Goal: Task Accomplishment & Management: Complete application form

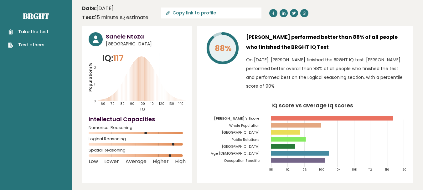
click at [30, 31] on link "Take the test" at bounding box center [28, 31] width 40 height 7
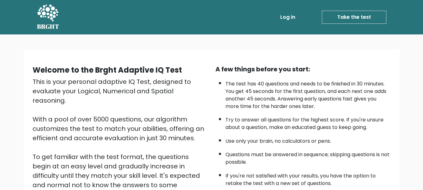
click at [356, 18] on link "Take the test" at bounding box center [354, 17] width 64 height 13
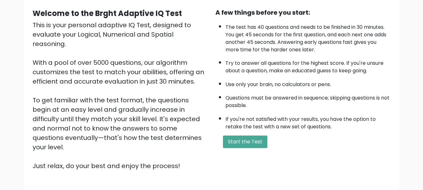
scroll to position [60, 0]
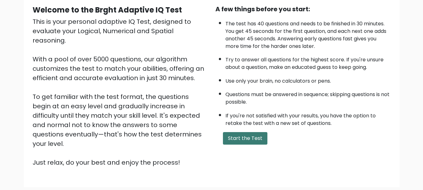
click at [241, 139] on button "Start the Test" at bounding box center [245, 138] width 44 height 13
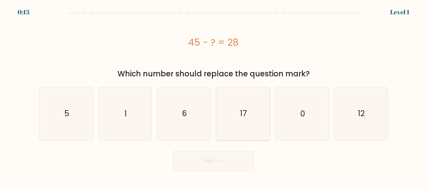
click at [248, 107] on icon "17" at bounding box center [243, 113] width 52 height 52
click at [214, 97] on input "d. 17" at bounding box center [214, 96] width 0 height 2
radio input "true"
click at [205, 156] on button "Next" at bounding box center [213, 161] width 81 height 20
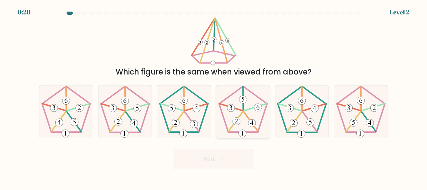
click at [246, 102] on 756 at bounding box center [243, 100] width 8 height 8
click at [214, 97] on input "d." at bounding box center [214, 96] width 0 height 2
radio input "true"
click at [220, 153] on button "Next" at bounding box center [213, 159] width 81 height 20
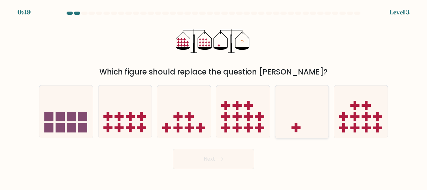
click at [310, 111] on icon at bounding box center [303, 112] width 54 height 44
click at [214, 97] on input "e." at bounding box center [214, 96] width 0 height 2
radio input "true"
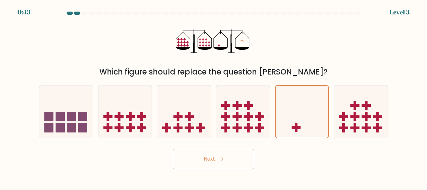
click at [225, 151] on button "Next" at bounding box center [213, 159] width 81 height 20
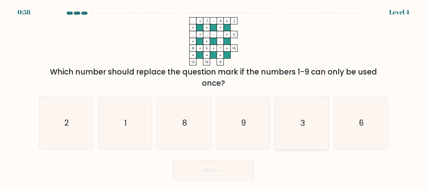
click at [296, 110] on icon "3" at bounding box center [302, 123] width 52 height 52
click at [214, 97] on input "e. 3" at bounding box center [214, 96] width 0 height 2
radio input "true"
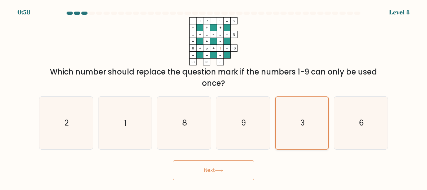
click at [303, 125] on text "3" at bounding box center [303, 122] width 4 height 11
click at [214, 97] on input "e. 3" at bounding box center [214, 96] width 0 height 2
click at [224, 166] on button "Next" at bounding box center [213, 170] width 81 height 20
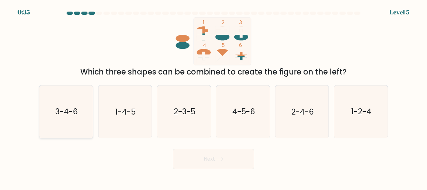
click at [63, 109] on text "3-4-6" at bounding box center [66, 111] width 23 height 11
click at [214, 97] on input "a. 3-4-6" at bounding box center [214, 96] width 0 height 2
radio input "true"
click at [217, 157] on button "Next" at bounding box center [213, 159] width 81 height 20
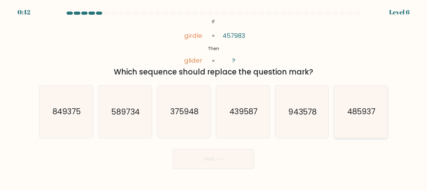
click at [375, 101] on icon "485937" at bounding box center [361, 111] width 52 height 52
click at [214, 97] on input "f. 485937" at bounding box center [214, 96] width 0 height 2
radio input "true"
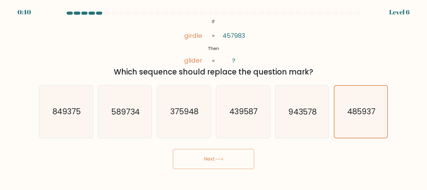
click at [201, 162] on button "Next" at bounding box center [213, 159] width 81 height 20
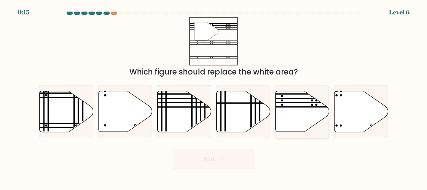
click at [299, 101] on icon at bounding box center [303, 111] width 54 height 41
click at [214, 97] on input "e." at bounding box center [214, 96] width 0 height 2
radio input "true"
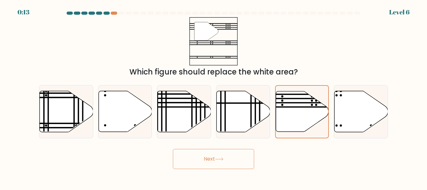
click at [211, 156] on button "Next" at bounding box center [213, 159] width 81 height 20
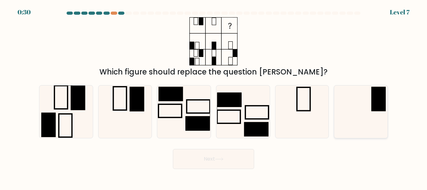
click at [363, 90] on icon at bounding box center [361, 111] width 52 height 52
click at [214, 95] on input "f." at bounding box center [214, 96] width 0 height 2
radio input "true"
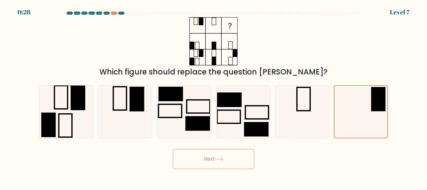
click at [213, 155] on button "Next" at bounding box center [213, 159] width 81 height 20
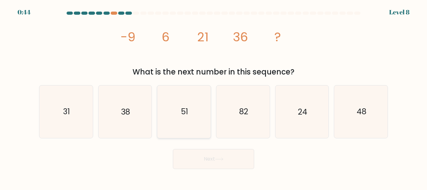
click at [191, 117] on icon "51" at bounding box center [184, 111] width 52 height 52
click at [214, 97] on input "c. 51" at bounding box center [214, 96] width 0 height 2
radio input "true"
click at [212, 155] on button "Next" at bounding box center [213, 159] width 81 height 20
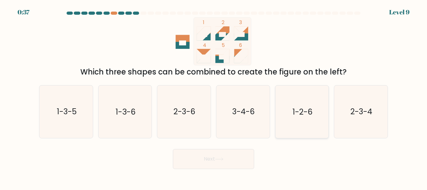
click at [306, 112] on text "1-2-6" at bounding box center [303, 111] width 20 height 11
click at [214, 97] on input "e. 1-2-6" at bounding box center [214, 96] width 0 height 2
radio input "true"
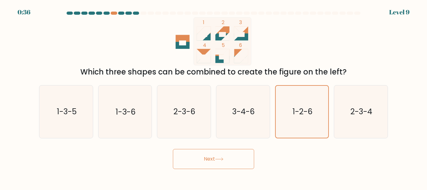
click at [212, 158] on button "Next" at bounding box center [213, 159] width 81 height 20
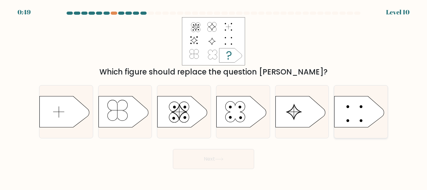
click at [362, 114] on icon at bounding box center [360, 111] width 50 height 31
click at [214, 97] on input "f." at bounding box center [214, 96] width 0 height 2
radio input "true"
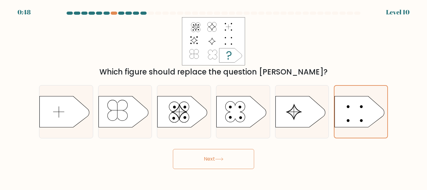
click at [208, 158] on button "Next" at bounding box center [213, 159] width 81 height 20
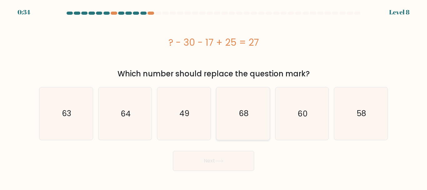
click at [247, 105] on icon "68" at bounding box center [243, 113] width 52 height 52
click at [214, 97] on input "d. 68" at bounding box center [214, 96] width 0 height 2
radio input "true"
click at [360, 109] on text "58" at bounding box center [361, 113] width 9 height 11
click at [214, 97] on input "f. 58" at bounding box center [214, 96] width 0 height 2
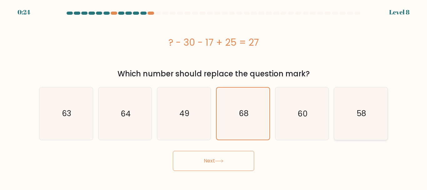
radio input "true"
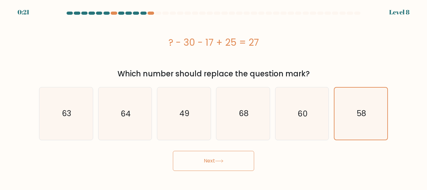
click at [215, 156] on button "Next" at bounding box center [213, 161] width 81 height 20
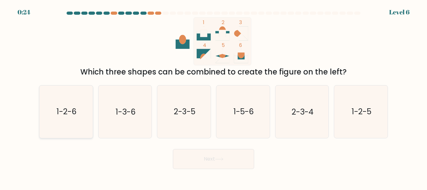
click at [69, 106] on icon "1-2-6" at bounding box center [66, 111] width 52 height 52
click at [214, 97] on input "a. 1-2-6" at bounding box center [214, 96] width 0 height 2
radio input "true"
click at [223, 159] on icon at bounding box center [219, 158] width 8 height 3
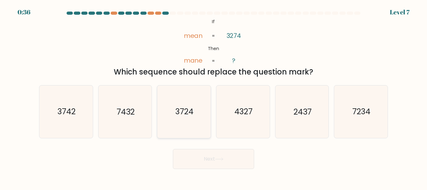
click at [187, 108] on text "3724" at bounding box center [185, 111] width 18 height 11
click at [214, 97] on input "c. 3724" at bounding box center [214, 96] width 0 height 2
radio input "true"
click at [223, 164] on button "Next" at bounding box center [213, 159] width 81 height 20
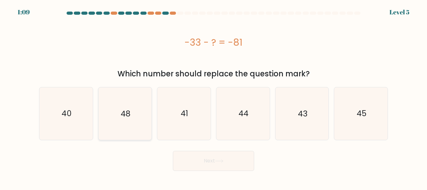
click at [134, 108] on icon "48" at bounding box center [125, 113] width 52 height 52
click at [214, 97] on input "b. 48" at bounding box center [214, 96] width 0 height 2
radio input "true"
click at [230, 160] on button "Next" at bounding box center [213, 161] width 81 height 20
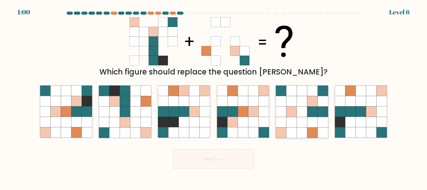
click at [288, 120] on icon at bounding box center [292, 122] width 10 height 10
click at [214, 97] on input "e." at bounding box center [214, 96] width 0 height 2
radio input "true"
click at [207, 160] on button "Next" at bounding box center [213, 159] width 81 height 20
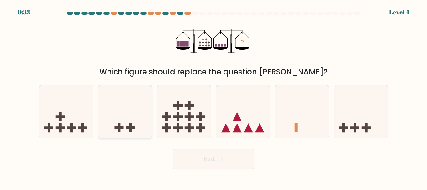
click at [133, 127] on rect at bounding box center [130, 127] width 9 height 3
click at [214, 97] on input "b." at bounding box center [214, 96] width 0 height 2
radio input "true"
click at [235, 151] on button "Next" at bounding box center [213, 159] width 81 height 20
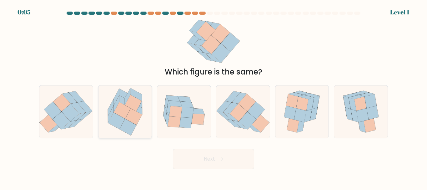
click at [124, 108] on icon at bounding box center [122, 110] width 17 height 16
click at [214, 97] on input "b." at bounding box center [214, 96] width 0 height 2
radio input "true"
click at [207, 157] on button "Next" at bounding box center [213, 159] width 81 height 20
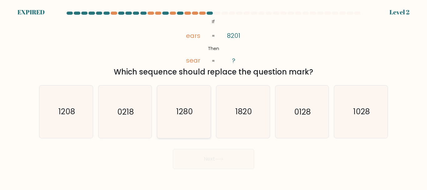
click at [188, 112] on text "1280" at bounding box center [185, 111] width 17 height 11
click at [214, 97] on input "c. 1280" at bounding box center [214, 96] width 0 height 2
radio input "true"
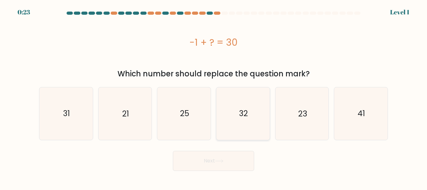
click at [242, 111] on text "32" at bounding box center [243, 113] width 9 height 11
click at [214, 97] on input "d. 32" at bounding box center [214, 96] width 0 height 2
radio input "true"
click at [80, 116] on icon "31" at bounding box center [66, 113] width 52 height 52
click at [214, 97] on input "a. 31" at bounding box center [214, 96] width 0 height 2
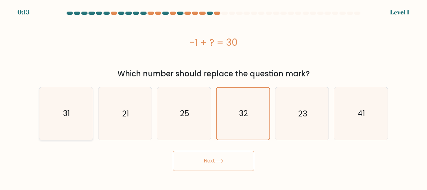
radio input "true"
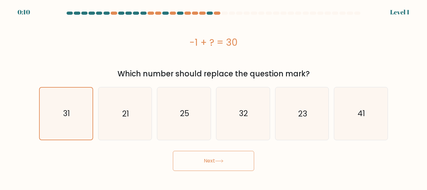
click at [208, 156] on button "Next" at bounding box center [213, 161] width 81 height 20
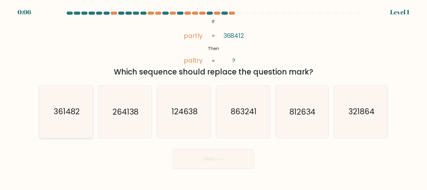
click at [77, 107] on text "361482" at bounding box center [67, 111] width 26 height 11
click at [214, 97] on input "a. 361482" at bounding box center [214, 96] width 0 height 2
radio input "true"
click at [226, 158] on button "Next" at bounding box center [213, 159] width 81 height 20
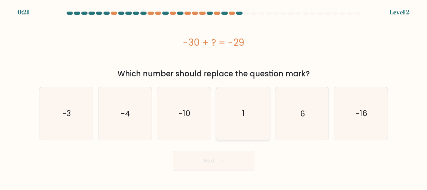
click at [246, 113] on icon "1" at bounding box center [243, 113] width 52 height 52
click at [214, 97] on input "d. 1" at bounding box center [214, 96] width 0 height 2
radio input "true"
click at [217, 156] on button "Next" at bounding box center [213, 161] width 81 height 20
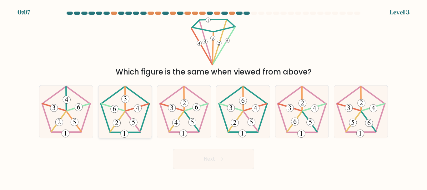
click at [122, 125] on icon at bounding box center [125, 111] width 52 height 52
click at [214, 97] on input "b." at bounding box center [214, 96] width 0 height 2
radio input "true"
click at [216, 156] on button "Next" at bounding box center [213, 159] width 81 height 20
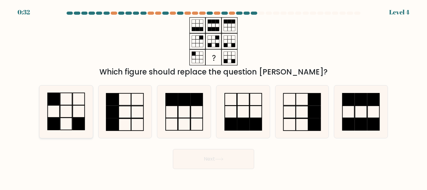
click at [68, 110] on icon at bounding box center [66, 111] width 52 height 52
click at [214, 97] on input "a." at bounding box center [214, 96] width 0 height 2
radio input "true"
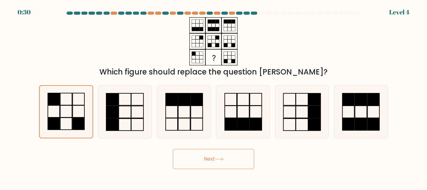
click at [217, 156] on button "Next" at bounding box center [213, 159] width 81 height 20
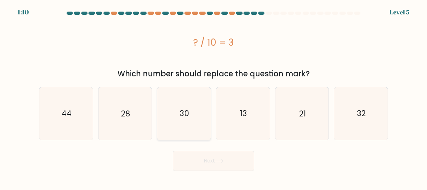
click at [188, 104] on icon "30" at bounding box center [184, 113] width 52 height 52
click at [214, 97] on input "c. 30" at bounding box center [214, 96] width 0 height 2
radio input "true"
click at [219, 164] on button "Next" at bounding box center [213, 161] width 81 height 20
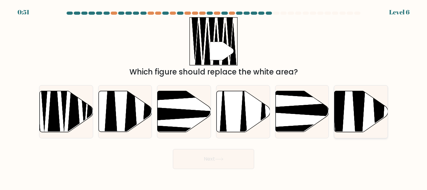
click at [364, 104] on icon at bounding box center [359, 134] width 14 height 106
click at [214, 97] on input "f." at bounding box center [214, 96] width 0 height 2
radio input "true"
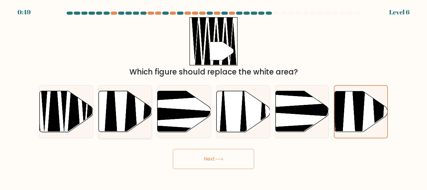
click at [127, 99] on icon at bounding box center [131, 90] width 14 height 106
click at [214, 97] on input "b." at bounding box center [214, 96] width 0 height 2
radio input "true"
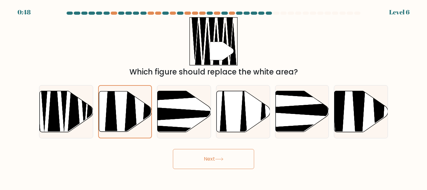
click at [222, 151] on button "Next" at bounding box center [213, 159] width 81 height 20
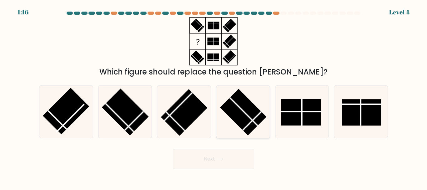
click at [249, 104] on rect at bounding box center [243, 112] width 47 height 47
click at [214, 97] on input "d." at bounding box center [214, 96] width 0 height 2
radio input "true"
click at [212, 156] on button "Next" at bounding box center [213, 159] width 81 height 20
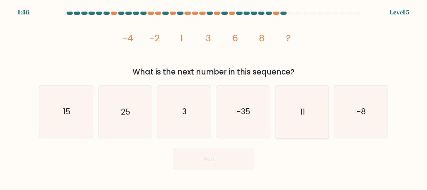
click at [300, 112] on icon "11" at bounding box center [302, 111] width 52 height 52
click at [214, 97] on input "e. 11" at bounding box center [214, 96] width 0 height 2
radio input "true"
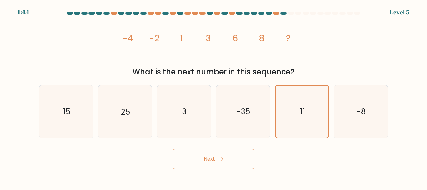
click at [220, 153] on button "Next" at bounding box center [213, 159] width 81 height 20
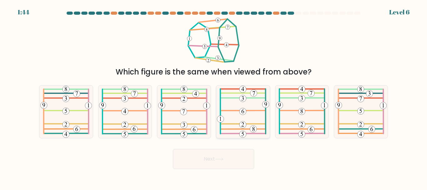
click at [239, 123] on icon at bounding box center [243, 111] width 52 height 52
click at [214, 97] on input "d." at bounding box center [214, 96] width 0 height 2
radio input "true"
click at [212, 158] on button "Next" at bounding box center [213, 159] width 81 height 20
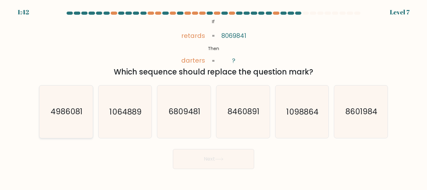
click at [72, 106] on text "4986081" at bounding box center [67, 111] width 32 height 11
click at [214, 97] on input "a. 4986081" at bounding box center [214, 96] width 0 height 2
radio input "true"
click at [221, 155] on button "Next" at bounding box center [213, 159] width 81 height 20
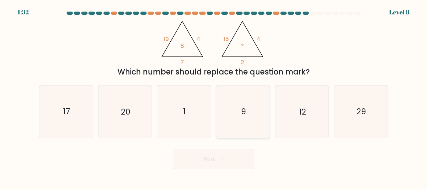
click at [241, 117] on icon "9" at bounding box center [243, 111] width 52 height 52
click at [214, 97] on input "d. 9" at bounding box center [214, 96] width 0 height 2
radio input "true"
click at [208, 155] on button "Next" at bounding box center [213, 159] width 81 height 20
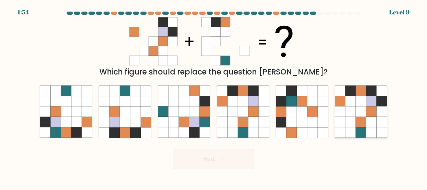
click at [371, 113] on icon at bounding box center [371, 111] width 10 height 10
click at [214, 97] on input "f." at bounding box center [214, 96] width 0 height 2
radio input "true"
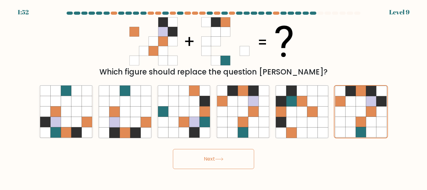
click at [213, 153] on button "Next" at bounding box center [213, 159] width 81 height 20
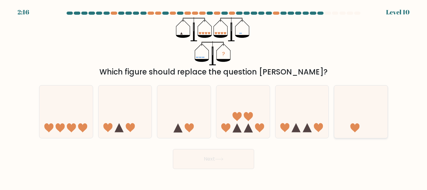
click at [352, 122] on icon at bounding box center [362, 112] width 54 height 44
click at [214, 97] on input "f." at bounding box center [214, 96] width 0 height 2
radio input "true"
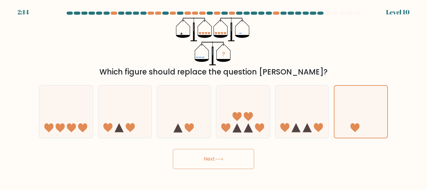
click at [208, 156] on button "Next" at bounding box center [213, 159] width 81 height 20
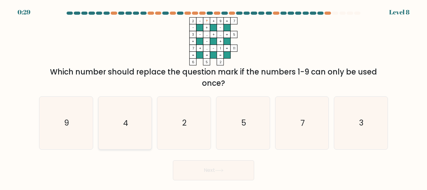
click at [136, 122] on icon "4" at bounding box center [125, 123] width 52 height 52
click at [214, 97] on input "b. 4" at bounding box center [214, 96] width 0 height 2
radio input "true"
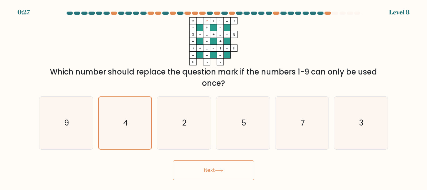
click at [214, 164] on button "Next" at bounding box center [213, 170] width 81 height 20
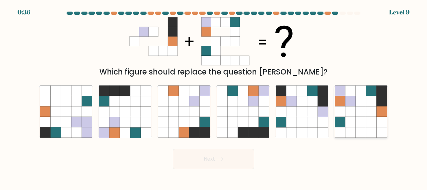
click at [356, 105] on icon at bounding box center [351, 101] width 10 height 10
click at [214, 97] on input "f." at bounding box center [214, 96] width 0 height 2
radio input "true"
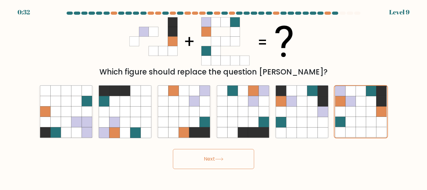
click at [203, 157] on button "Next" at bounding box center [213, 159] width 81 height 20
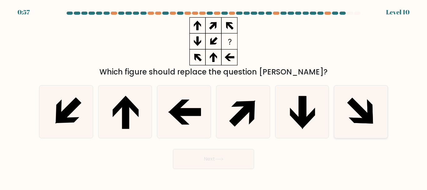
click at [362, 116] on icon at bounding box center [360, 110] width 25 height 25
click at [214, 97] on input "f." at bounding box center [214, 96] width 0 height 2
radio input "true"
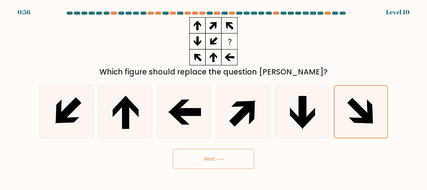
click at [211, 153] on button "Next" at bounding box center [213, 159] width 81 height 20
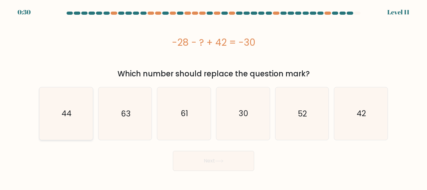
click at [69, 107] on icon "44" at bounding box center [66, 113] width 52 height 52
click at [214, 97] on input "a. 44" at bounding box center [214, 96] width 0 height 2
radio input "true"
click at [226, 151] on button "Next" at bounding box center [213, 161] width 81 height 20
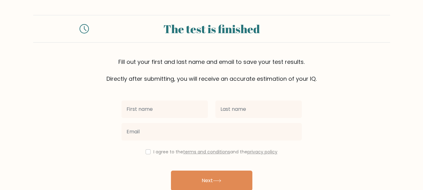
click at [171, 108] on input "text" at bounding box center [164, 109] width 86 height 18
type input "Sanele"
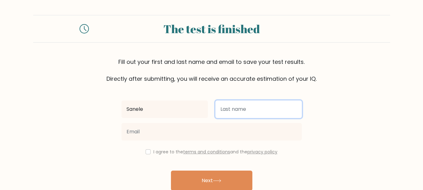
click at [225, 109] on input "text" at bounding box center [258, 109] width 86 height 18
type input "Ntoza"
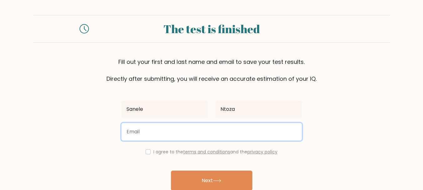
click at [182, 130] on input "email" at bounding box center [211, 132] width 180 height 18
type input "king.ntoza@gmail.com"
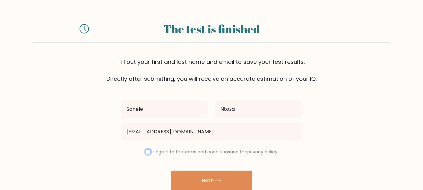
click at [146, 153] on input "checkbox" at bounding box center [148, 151] width 5 height 5
click at [146, 150] on input "checkbox" at bounding box center [148, 151] width 5 height 5
click at [153, 161] on div "Sanele Ntoza king.ntoza@gmail.com I agree to the terms and conditions and the p…" at bounding box center [212, 144] width 188 height 122
click at [147, 153] on input "checkbox" at bounding box center [148, 151] width 5 height 5
checkbox input "true"
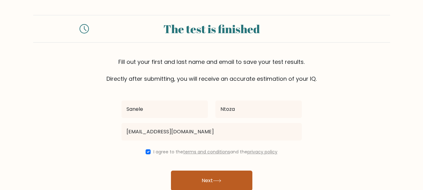
click at [202, 179] on button "Next" at bounding box center [211, 181] width 81 height 20
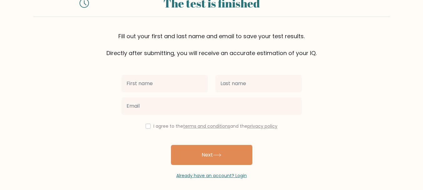
scroll to position [48, 0]
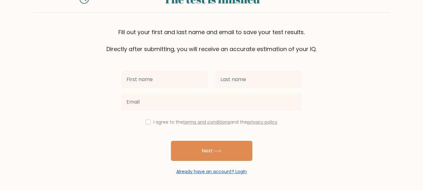
click at [216, 171] on link "Already have an account? Login" at bounding box center [211, 171] width 70 height 6
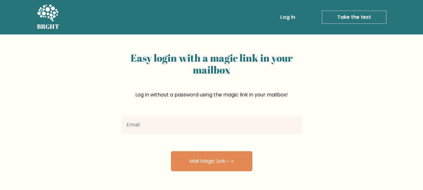
click at [171, 125] on input "email" at bounding box center [211, 125] width 180 height 18
type input "[EMAIL_ADDRESS][DOMAIN_NAME]"
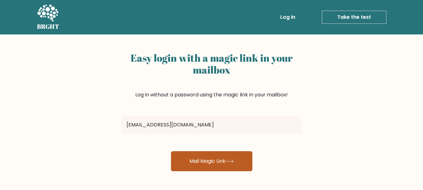
click at [204, 167] on button "Mail Magic Link" at bounding box center [211, 161] width 81 height 20
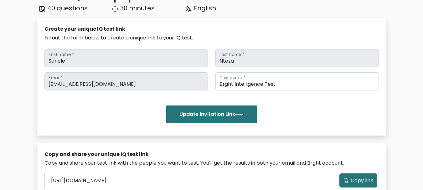
scroll to position [54, 0]
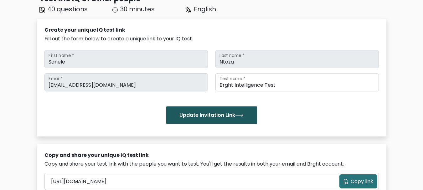
click at [198, 119] on button "Update Invitation Link" at bounding box center [211, 115] width 91 height 18
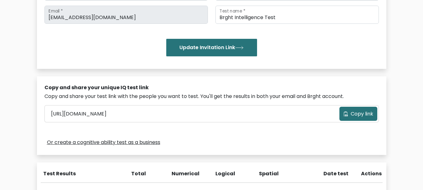
scroll to position [120, 0]
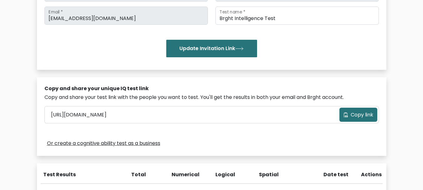
click at [352, 114] on span "Copy link" at bounding box center [362, 115] width 23 height 8
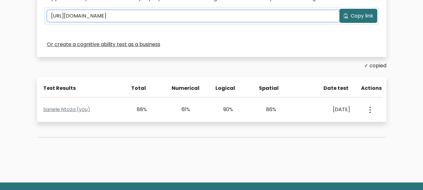
scroll to position [244, 0]
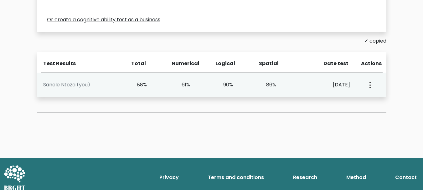
click at [370, 82] on circle "button" at bounding box center [369, 82] width 1 height 1
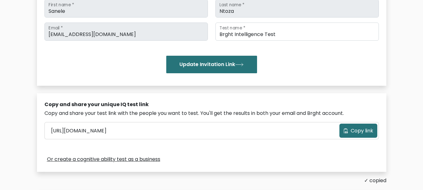
scroll to position [105, 0]
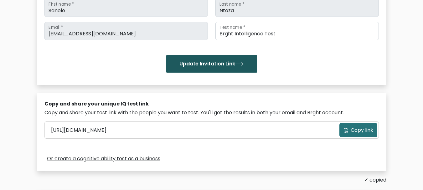
click at [221, 60] on button "Update Invitation Link" at bounding box center [211, 64] width 91 height 18
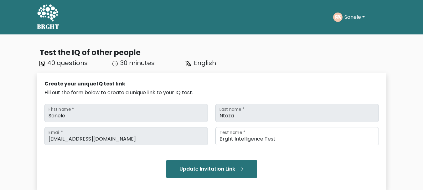
scroll to position [151, 0]
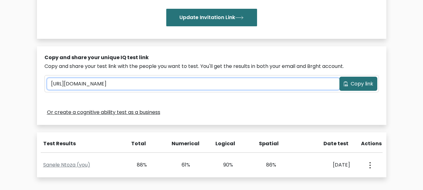
drag, startPoint x: 203, startPoint y: 81, endPoint x: 75, endPoint y: 70, distance: 128.2
click at [75, 70] on div "Copy and share your unique IQ test link Copy and share your test link with the …" at bounding box center [211, 85] width 349 height 79
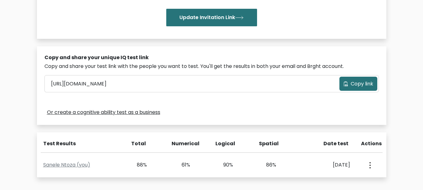
click at [361, 83] on span "Copy link" at bounding box center [362, 84] width 23 height 8
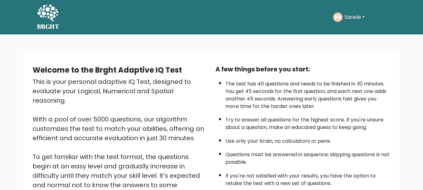
click at [353, 17] on button "Sanele" at bounding box center [354, 17] width 24 height 8
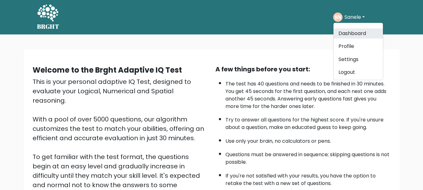
click at [353, 31] on link "Dashboard" at bounding box center [357, 33] width 49 height 10
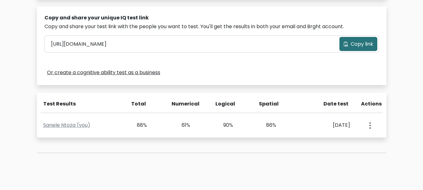
scroll to position [192, 0]
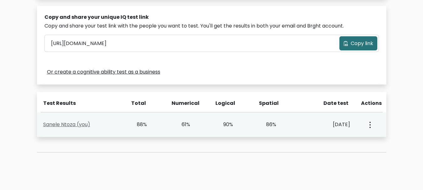
click at [65, 123] on link "Sanele Ntoza (you)" at bounding box center [66, 124] width 47 height 7
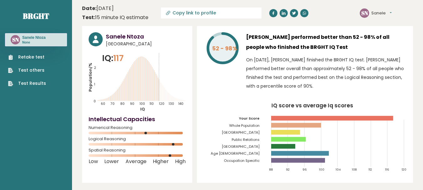
click at [27, 55] on link "Retake test" at bounding box center [27, 57] width 38 height 7
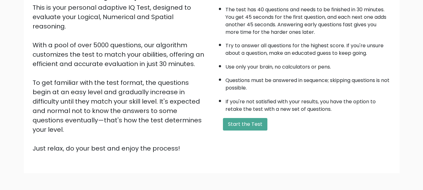
scroll to position [97, 0]
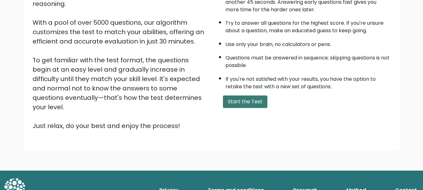
click at [243, 100] on button "Start the Test" at bounding box center [245, 101] width 44 height 13
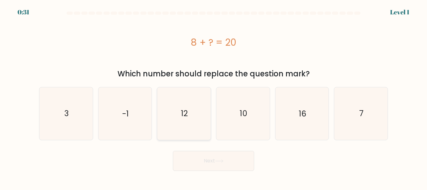
click at [191, 112] on icon "12" at bounding box center [184, 113] width 52 height 52
click at [214, 97] on input "c. 12" at bounding box center [214, 96] width 0 height 2
radio input "true"
click at [223, 160] on icon at bounding box center [219, 160] width 8 height 3
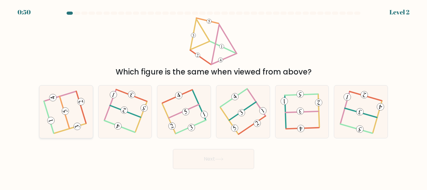
click at [71, 119] on icon at bounding box center [66, 112] width 42 height 42
click at [214, 97] on input "a." at bounding box center [214, 96] width 0 height 2
radio input "true"
click at [208, 164] on button "Next" at bounding box center [213, 159] width 81 height 20
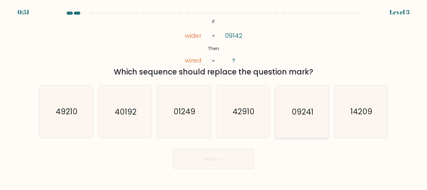
click at [302, 103] on icon "09241" at bounding box center [302, 111] width 52 height 52
click at [214, 97] on input "e. 09241" at bounding box center [214, 96] width 0 height 2
radio input "true"
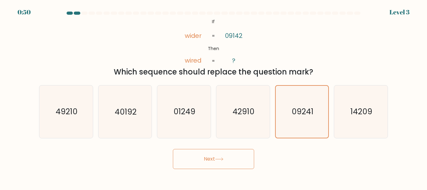
click at [211, 161] on button "Next" at bounding box center [213, 159] width 81 height 20
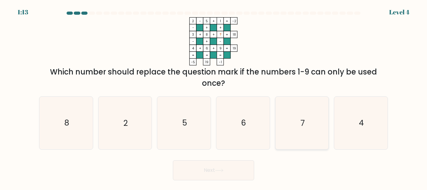
click at [313, 128] on icon "7" at bounding box center [302, 123] width 52 height 52
click at [214, 97] on input "e. 7" at bounding box center [214, 96] width 0 height 2
radio input "true"
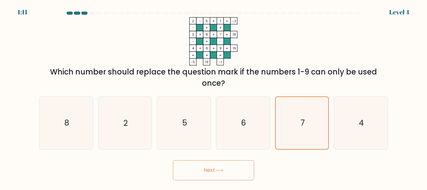
click at [217, 167] on button "Next" at bounding box center [213, 170] width 81 height 20
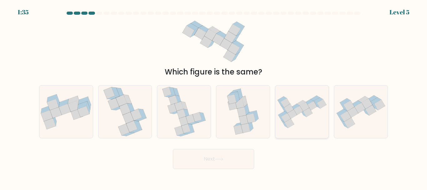
click at [289, 102] on icon at bounding box center [285, 102] width 9 height 9
click at [214, 97] on input "e." at bounding box center [214, 96] width 0 height 2
radio input "true"
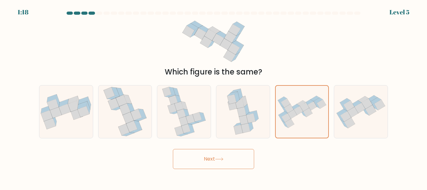
click at [214, 161] on button "Next" at bounding box center [213, 159] width 81 height 20
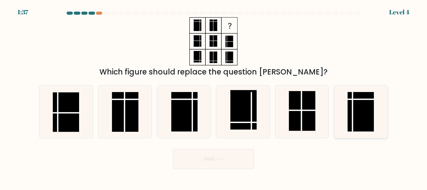
click at [354, 103] on rect at bounding box center [361, 111] width 26 height 39
click at [214, 97] on input "f." at bounding box center [214, 96] width 0 height 2
radio input "true"
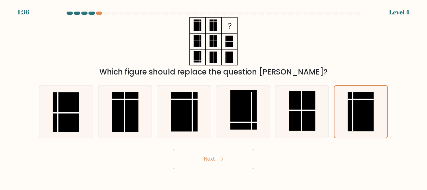
click at [206, 153] on button "Next" at bounding box center [213, 159] width 81 height 20
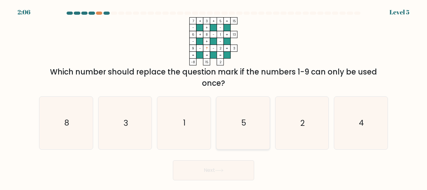
click at [249, 115] on icon "5" at bounding box center [243, 123] width 52 height 52
click at [214, 97] on input "d. 5" at bounding box center [214, 96] width 0 height 2
radio input "true"
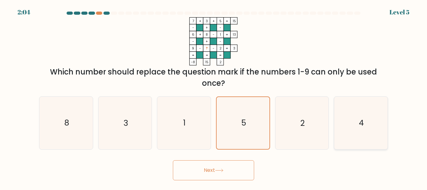
click at [362, 119] on text "4" at bounding box center [361, 123] width 5 height 11
click at [214, 97] on input "f. 4" at bounding box center [214, 96] width 0 height 2
radio input "true"
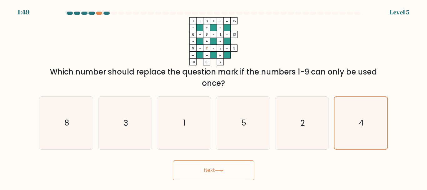
click at [213, 170] on button "Next" at bounding box center [213, 170] width 81 height 20
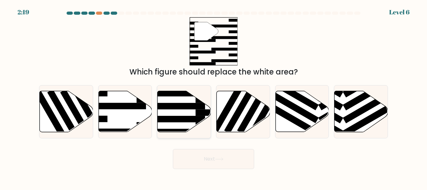
click at [186, 109] on rect at bounding box center [176, 106] width 58 height 7
click at [214, 97] on input "c." at bounding box center [214, 96] width 0 height 2
radio input "true"
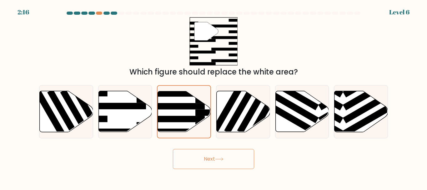
click at [219, 160] on icon at bounding box center [219, 158] width 8 height 3
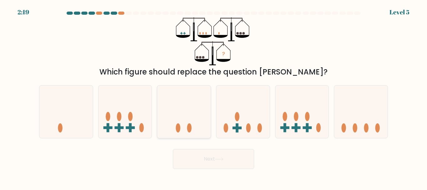
click at [190, 118] on icon at bounding box center [184, 112] width 54 height 44
click at [214, 97] on input "c." at bounding box center [214, 96] width 0 height 2
radio input "true"
click at [218, 161] on icon at bounding box center [219, 158] width 8 height 3
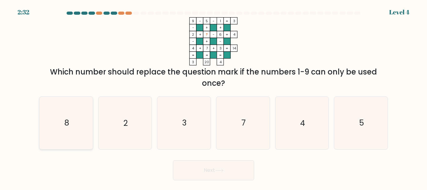
click at [70, 128] on icon "8" at bounding box center [66, 123] width 52 height 52
click at [214, 97] on input "a. 8" at bounding box center [214, 96] width 0 height 2
radio input "true"
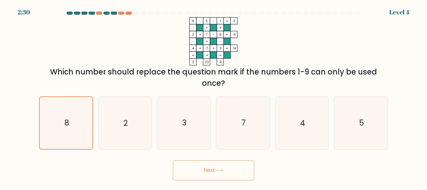
click at [215, 164] on button "Next" at bounding box center [213, 170] width 81 height 20
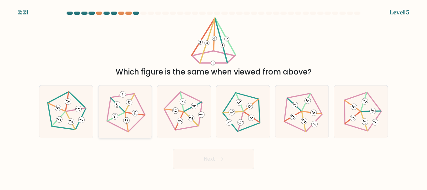
click at [118, 102] on 274 at bounding box center [117, 104] width 7 height 7
click at [214, 97] on input "b." at bounding box center [214, 96] width 0 height 2
radio input "true"
click at [223, 161] on icon at bounding box center [219, 158] width 8 height 3
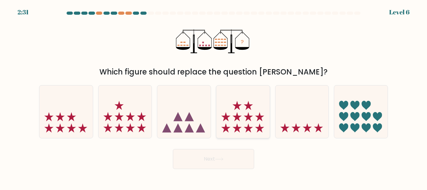
click at [238, 114] on icon at bounding box center [244, 112] width 54 height 44
click at [214, 97] on input "d." at bounding box center [214, 96] width 0 height 2
radio input "true"
click at [208, 158] on button "Next" at bounding box center [213, 159] width 81 height 20
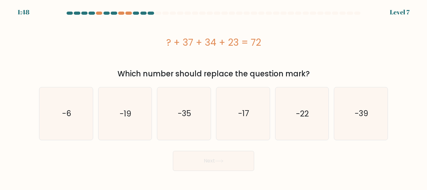
drag, startPoint x: 309, startPoint y: 72, endPoint x: 120, endPoint y: 73, distance: 189.3
click at [120, 73] on div "Which number should replace the question mark?" at bounding box center [214, 73] width 342 height 11
click at [210, 59] on div "? + 37 + 34 + 23 = 72" at bounding box center [213, 42] width 349 height 50
click at [305, 107] on icon "-22" at bounding box center [302, 113] width 52 height 52
click at [214, 97] on input "e. -22" at bounding box center [214, 96] width 0 height 2
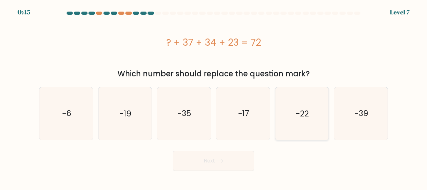
radio input "true"
click at [215, 159] on button "Next" at bounding box center [213, 161] width 81 height 20
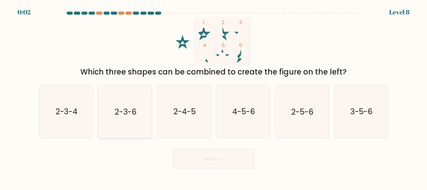
click at [122, 112] on text "2-3-6" at bounding box center [126, 111] width 22 height 11
click at [214, 97] on input "b. 2-3-6" at bounding box center [214, 96] width 0 height 2
radio input "true"
click at [209, 160] on button "Next" at bounding box center [213, 159] width 81 height 20
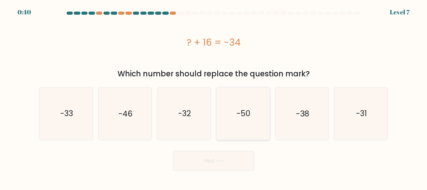
click at [253, 115] on icon "-50" at bounding box center [243, 113] width 52 height 52
click at [214, 97] on input "d. -50" at bounding box center [214, 96] width 0 height 2
radio input "true"
click at [212, 157] on button "Next" at bounding box center [213, 161] width 81 height 20
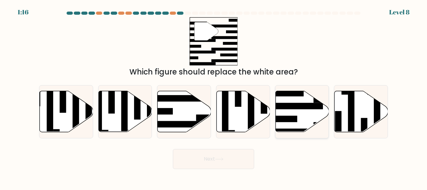
click at [294, 106] on rect at bounding box center [294, 106] width 58 height 7
click at [214, 97] on input "e." at bounding box center [214, 96] width 0 height 2
radio input "true"
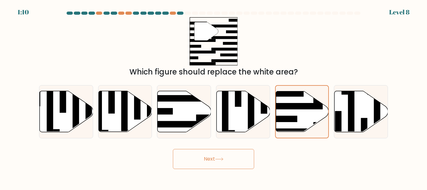
click at [218, 154] on button "Next" at bounding box center [213, 159] width 81 height 20
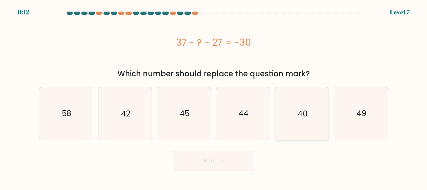
click at [304, 109] on text "40" at bounding box center [303, 113] width 10 height 11
click at [214, 97] on input "e. 40" at bounding box center [214, 96] width 0 height 2
radio input "true"
click at [207, 159] on button "Next" at bounding box center [213, 161] width 81 height 20
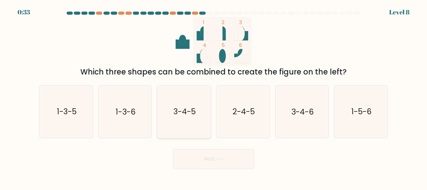
click at [195, 109] on text "3-4-5" at bounding box center [185, 111] width 22 height 11
click at [214, 97] on input "c. 3-4-5" at bounding box center [214, 96] width 0 height 2
radio input "true"
click at [223, 160] on icon at bounding box center [220, 159] width 8 height 3
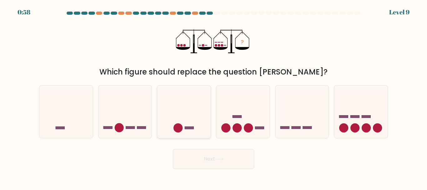
click at [182, 119] on icon at bounding box center [184, 112] width 54 height 44
click at [214, 97] on input "c." at bounding box center [214, 96] width 0 height 2
radio input "true"
click at [212, 154] on button "Next" at bounding box center [213, 159] width 81 height 20
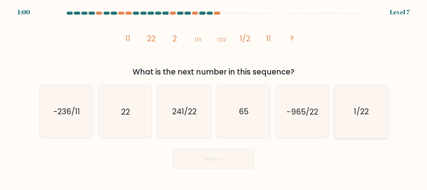
click at [358, 101] on icon "1/22" at bounding box center [361, 111] width 52 height 52
click at [214, 97] on input "f. 1/22" at bounding box center [214, 96] width 0 height 2
radio input "true"
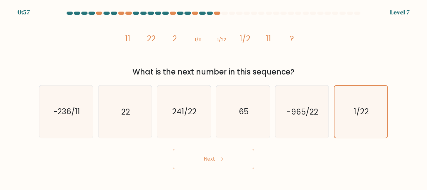
click at [232, 156] on button "Next" at bounding box center [213, 159] width 81 height 20
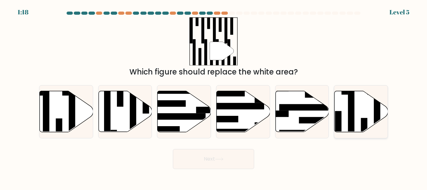
click at [350, 103] on rect at bounding box center [351, 114] width 7 height 58
click at [214, 97] on input "f." at bounding box center [214, 96] width 0 height 2
radio input "true"
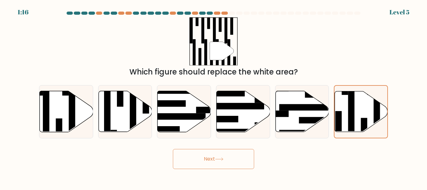
click at [209, 157] on button "Next" at bounding box center [213, 159] width 81 height 20
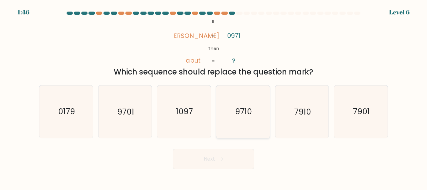
click at [244, 112] on text "9710" at bounding box center [243, 111] width 17 height 11
click at [214, 97] on input "d. 9710" at bounding box center [214, 96] width 0 height 2
radio input "true"
click at [224, 158] on icon at bounding box center [219, 158] width 8 height 3
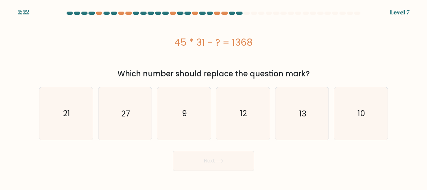
click at [311, 155] on div "Next" at bounding box center [213, 159] width 357 height 23
click at [238, 109] on icon "12" at bounding box center [243, 113] width 52 height 52
click at [214, 97] on input "d. 12" at bounding box center [214, 96] width 0 height 2
radio input "true"
click at [212, 159] on button "Next" at bounding box center [213, 161] width 81 height 20
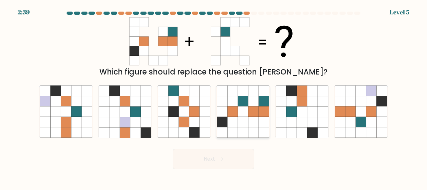
click at [241, 108] on icon at bounding box center [243, 111] width 10 height 10
click at [214, 97] on input "d." at bounding box center [214, 96] width 0 height 2
radio input "true"
click at [207, 162] on button "Next" at bounding box center [213, 159] width 81 height 20
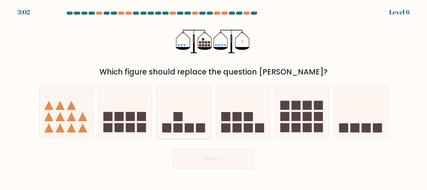
click at [192, 134] on div at bounding box center [184, 111] width 54 height 53
click at [214, 97] on input "c." at bounding box center [214, 96] width 0 height 2
radio input "true"
click at [208, 155] on button "Next" at bounding box center [213, 159] width 81 height 20
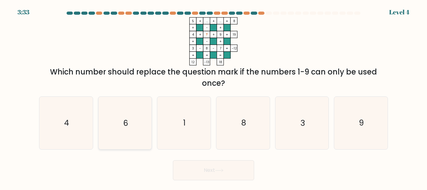
click at [107, 117] on icon "6" at bounding box center [125, 123] width 52 height 52
click at [214, 97] on input "b. 6" at bounding box center [214, 96] width 0 height 2
radio input "true"
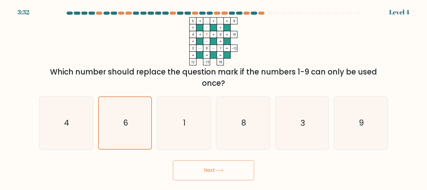
click at [218, 167] on button "Next" at bounding box center [213, 170] width 81 height 20
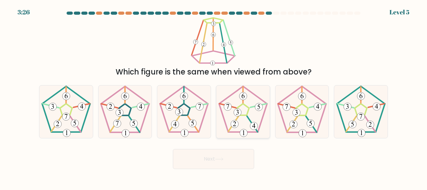
click at [246, 123] on icon at bounding box center [243, 111] width 52 height 52
click at [214, 97] on input "d." at bounding box center [214, 96] width 0 height 2
radio input "true"
click at [212, 155] on button "Next" at bounding box center [213, 159] width 81 height 20
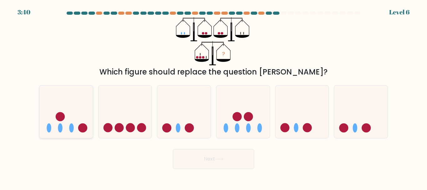
click at [53, 110] on icon at bounding box center [66, 112] width 54 height 44
click at [214, 97] on input "a." at bounding box center [214, 96] width 0 height 2
radio input "true"
click at [216, 157] on button "Next" at bounding box center [213, 159] width 81 height 20
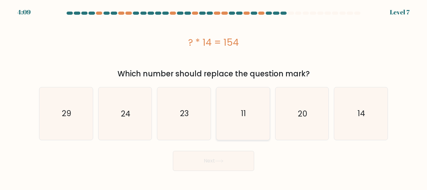
click at [243, 105] on icon "11" at bounding box center [243, 113] width 52 height 52
click at [214, 97] on input "d. 11" at bounding box center [214, 96] width 0 height 2
radio input "true"
click at [215, 158] on button "Next" at bounding box center [213, 161] width 81 height 20
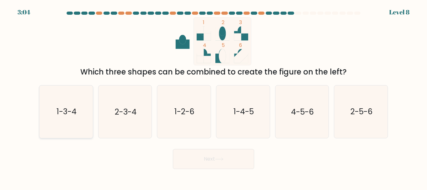
click at [71, 112] on text "1-3-4" at bounding box center [67, 111] width 20 height 11
click at [214, 97] on input "a. 1-3-4" at bounding box center [214, 96] width 0 height 2
radio input "true"
click at [219, 159] on icon at bounding box center [220, 159] width 8 height 3
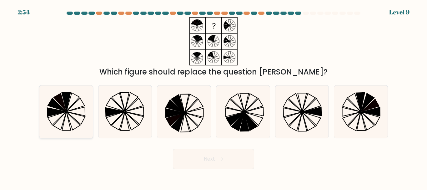
click at [72, 107] on icon at bounding box center [66, 111] width 52 height 52
click at [214, 97] on input "a." at bounding box center [214, 96] width 0 height 2
radio input "true"
click at [226, 162] on button "Next" at bounding box center [213, 159] width 81 height 20
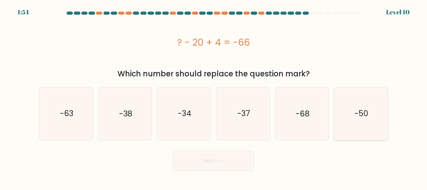
click at [354, 107] on icon "-50" at bounding box center [361, 113] width 52 height 52
click at [214, 97] on input "f. -50" at bounding box center [214, 96] width 0 height 2
radio input "true"
click at [209, 159] on button "Next" at bounding box center [213, 161] width 81 height 20
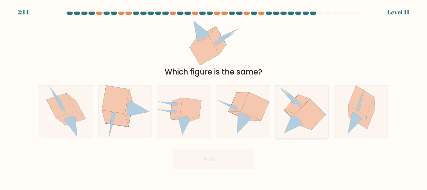
click at [320, 106] on icon at bounding box center [302, 111] width 48 height 52
click at [214, 97] on input "e." at bounding box center [214, 96] width 0 height 2
radio input "true"
click at [218, 158] on icon at bounding box center [219, 158] width 8 height 3
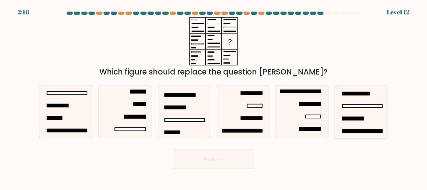
click at [360, 99] on icon at bounding box center [361, 111] width 52 height 52
click at [214, 97] on input "f." at bounding box center [214, 96] width 0 height 2
radio input "true"
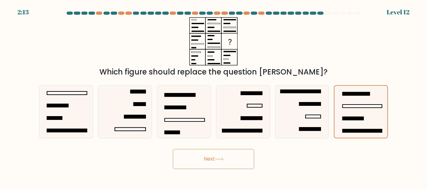
click at [207, 155] on button "Next" at bounding box center [213, 159] width 81 height 20
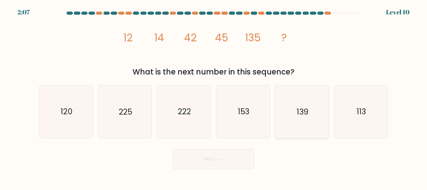
click at [303, 111] on text "139" at bounding box center [303, 111] width 12 height 11
click at [214, 97] on input "e. 139" at bounding box center [214, 96] width 0 height 2
radio input "true"
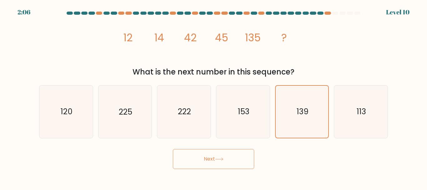
click at [207, 155] on button "Next" at bounding box center [213, 159] width 81 height 20
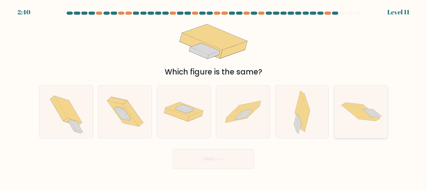
click at [363, 109] on icon at bounding box center [370, 113] width 21 height 16
click at [214, 97] on input "f." at bounding box center [214, 96] width 0 height 2
radio input "true"
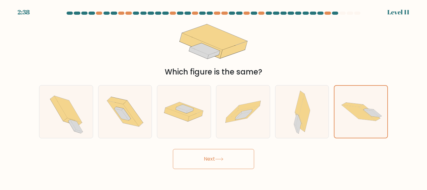
click at [223, 149] on button "Next" at bounding box center [213, 159] width 81 height 20
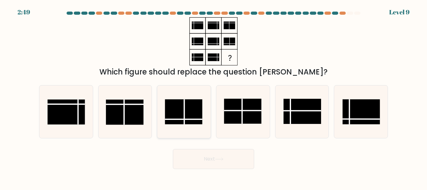
click at [191, 110] on rect at bounding box center [184, 112] width 38 height 25
click at [214, 97] on input "c." at bounding box center [214, 96] width 0 height 2
radio input "true"
click at [211, 156] on button "Next" at bounding box center [213, 159] width 81 height 20
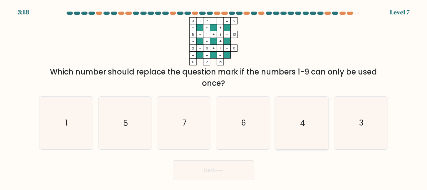
click at [305, 110] on icon "4" at bounding box center [302, 123] width 52 height 52
click at [214, 97] on input "e. 4" at bounding box center [214, 96] width 0 height 2
radio input "true"
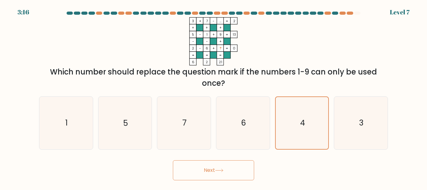
click at [214, 169] on button "Next" at bounding box center [213, 170] width 81 height 20
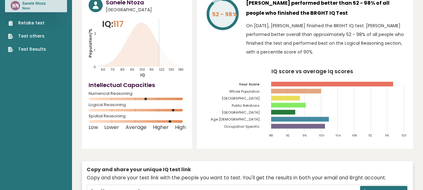
scroll to position [42, 0]
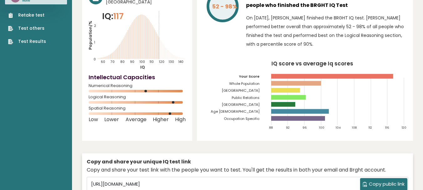
click at [28, 39] on link "Test Results" at bounding box center [27, 41] width 38 height 7
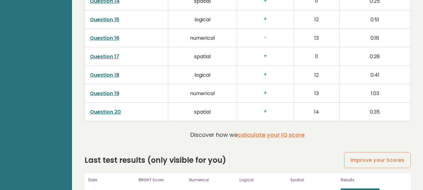
scroll to position [1312, 0]
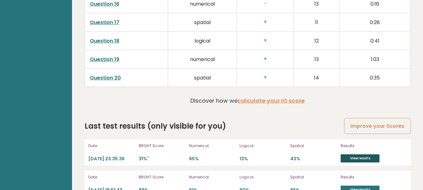
click at [364, 154] on link "View results" at bounding box center [359, 158] width 39 height 8
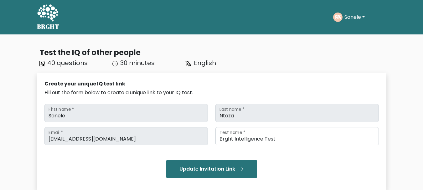
scroll to position [151, 0]
